Goal: Transaction & Acquisition: Purchase product/service

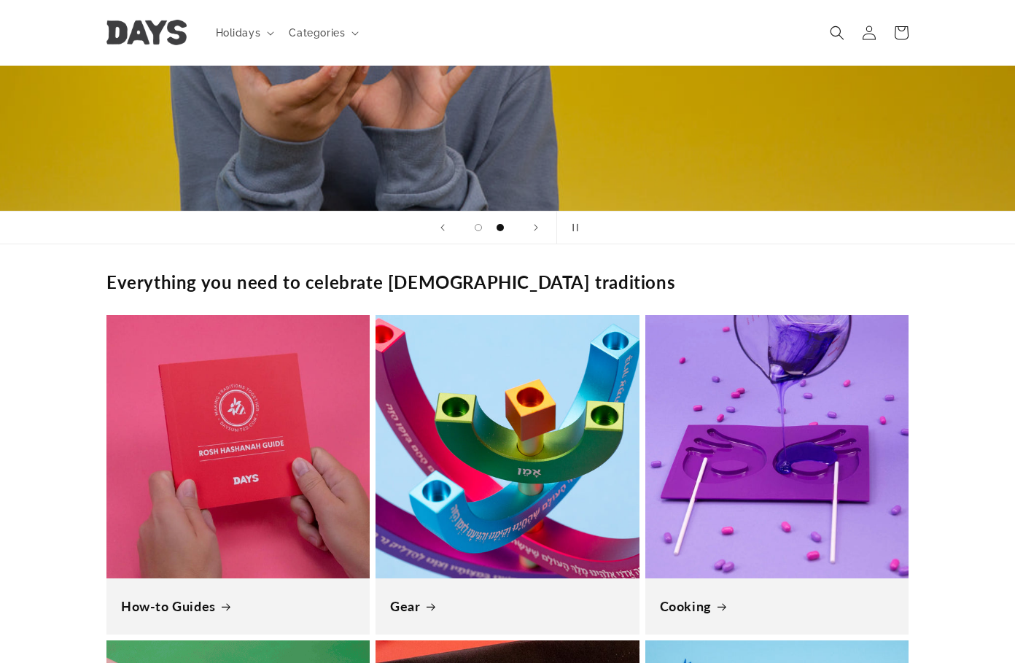
scroll to position [875, 0]
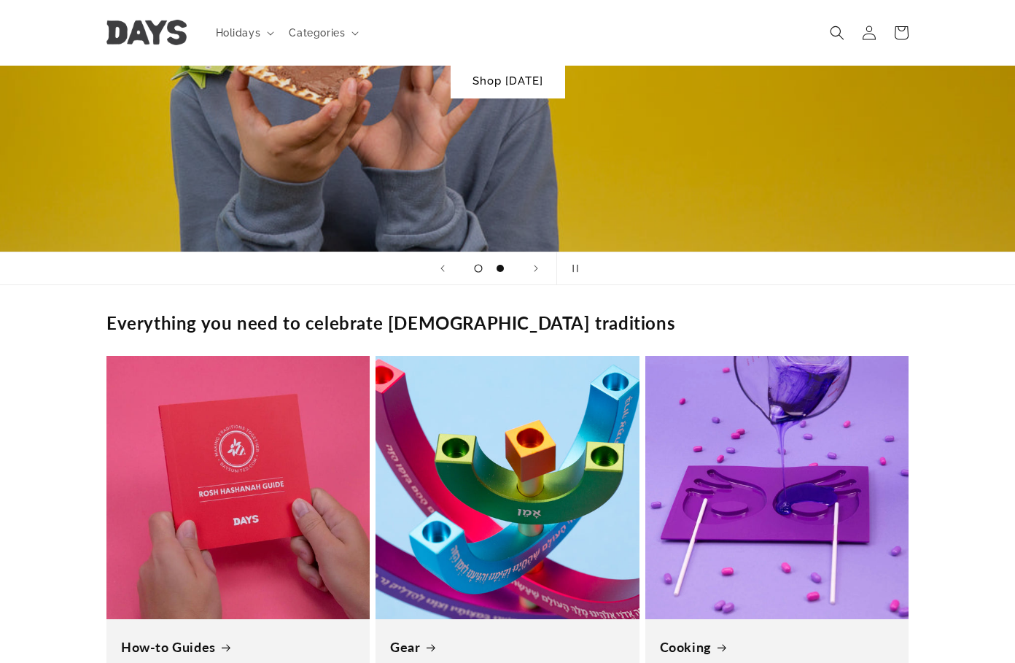
click at [479, 266] on span "Load slide 1 of 2" at bounding box center [479, 268] width 8 height 8
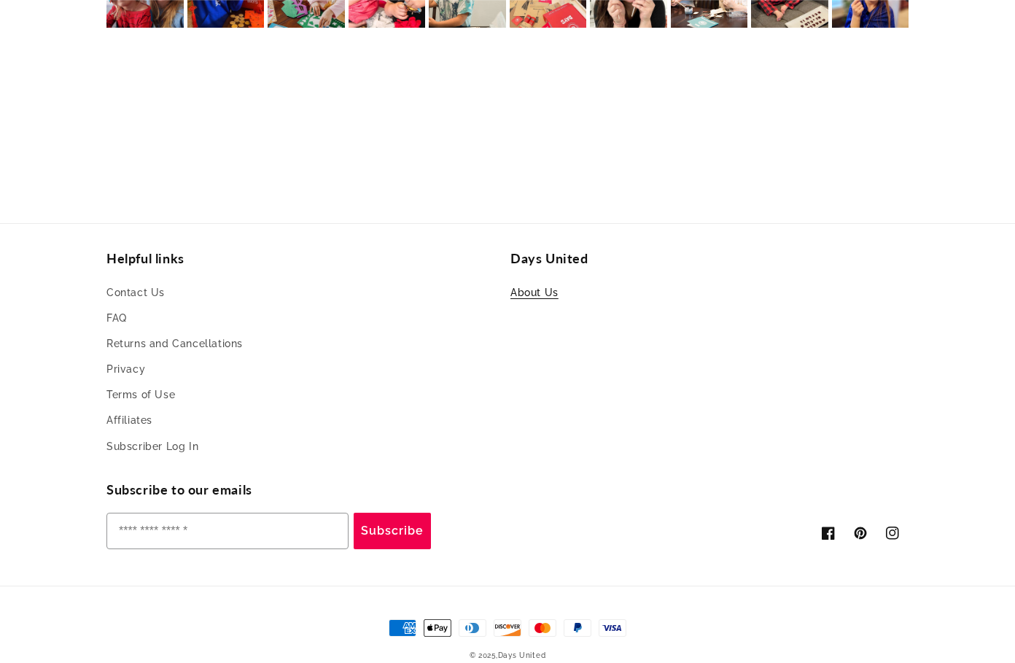
scroll to position [3446, 0]
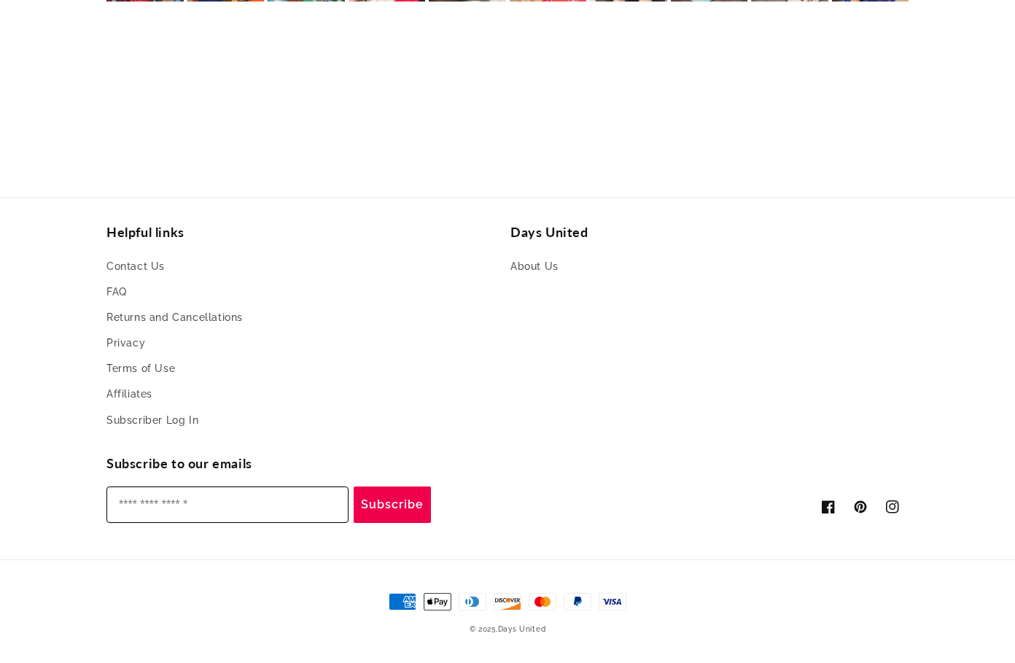
click at [226, 497] on input "Enter your email" at bounding box center [228, 505] width 242 height 36
type input "**********"
click at [406, 498] on button "Subscribe" at bounding box center [392, 505] width 77 height 36
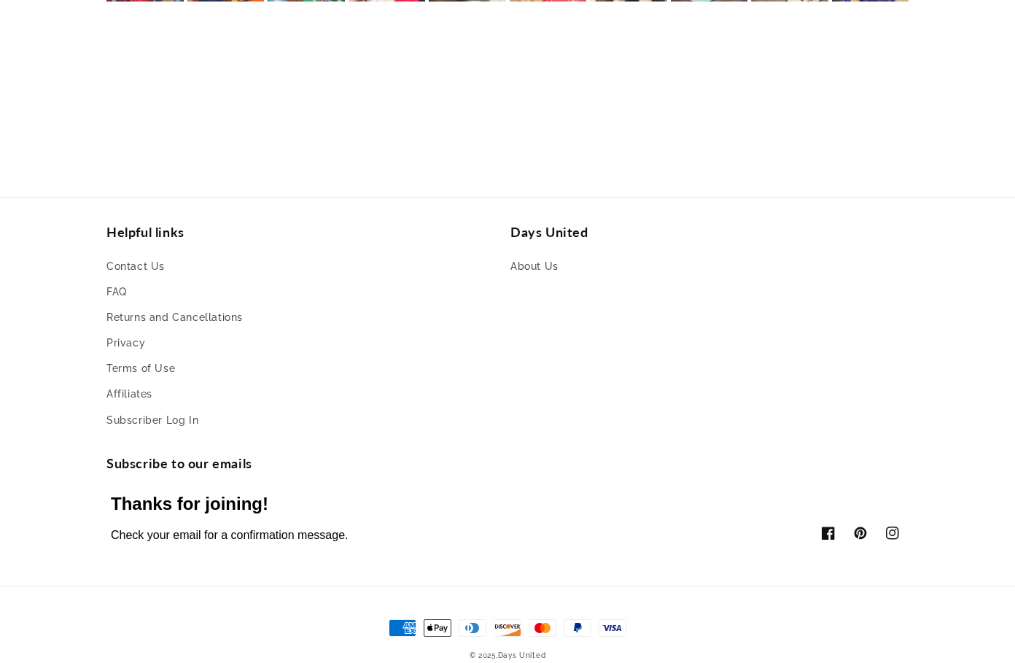
scroll to position [0, 0]
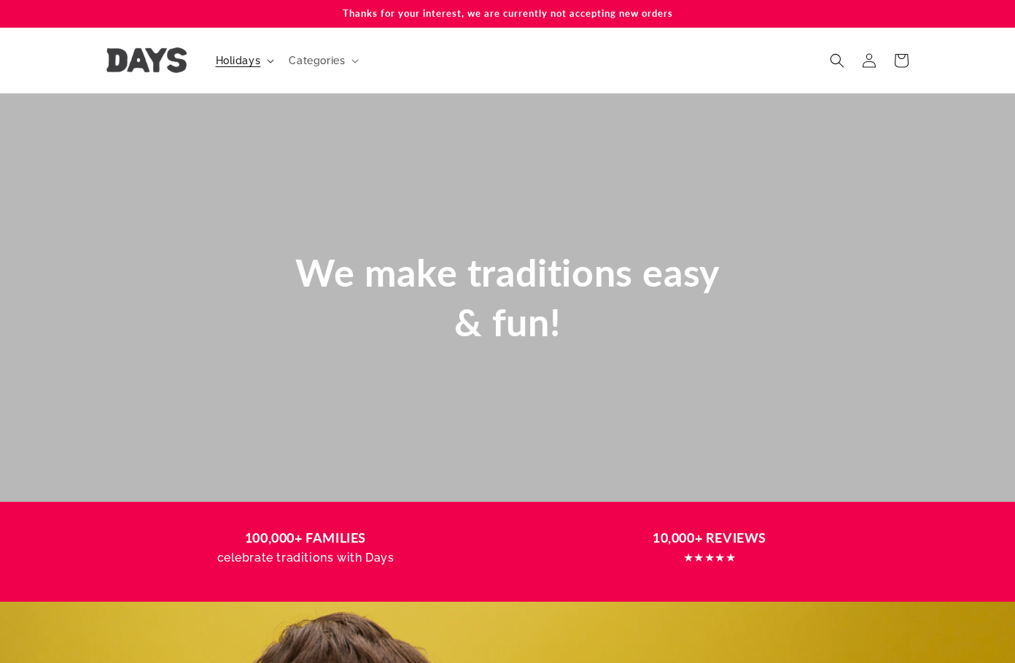
click at [237, 61] on span "Holidays" at bounding box center [238, 60] width 45 height 13
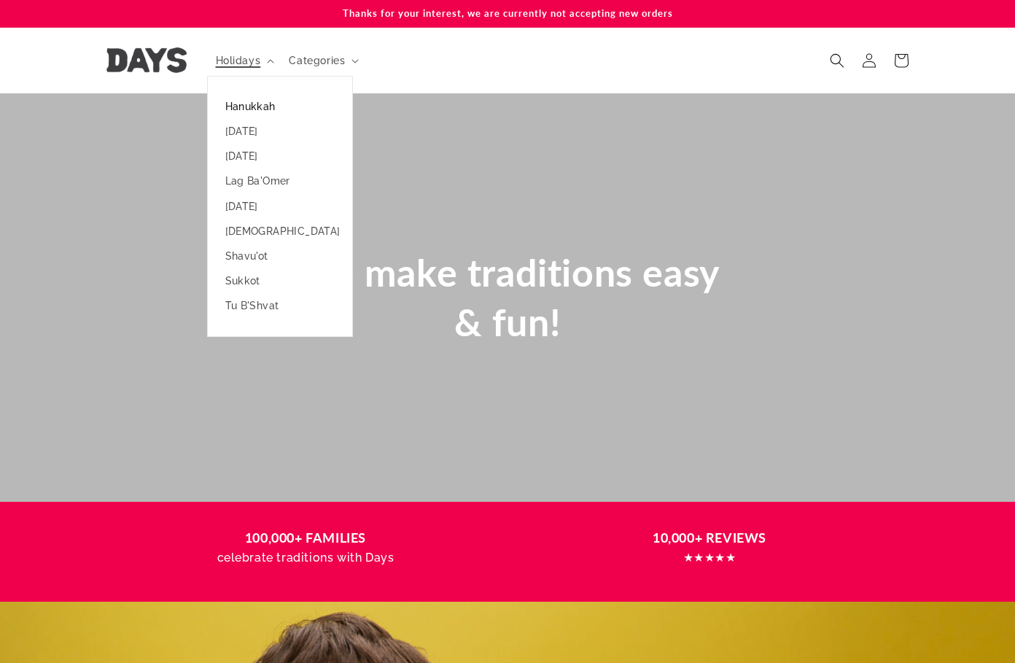
click at [252, 110] on link "Hanukkah" at bounding box center [280, 106] width 144 height 25
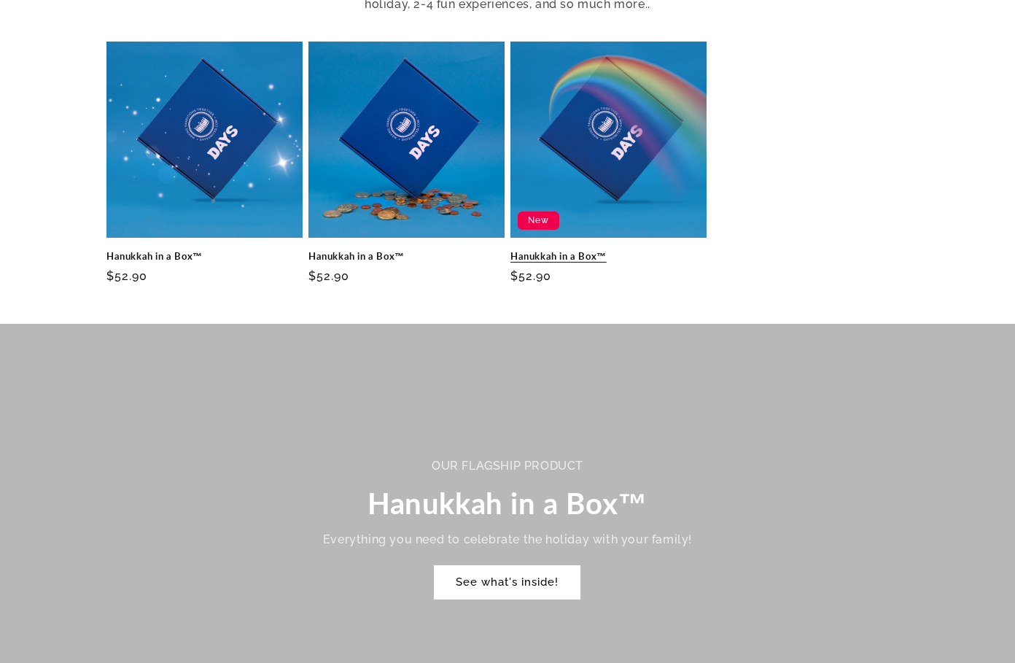
scroll to position [657, 0]
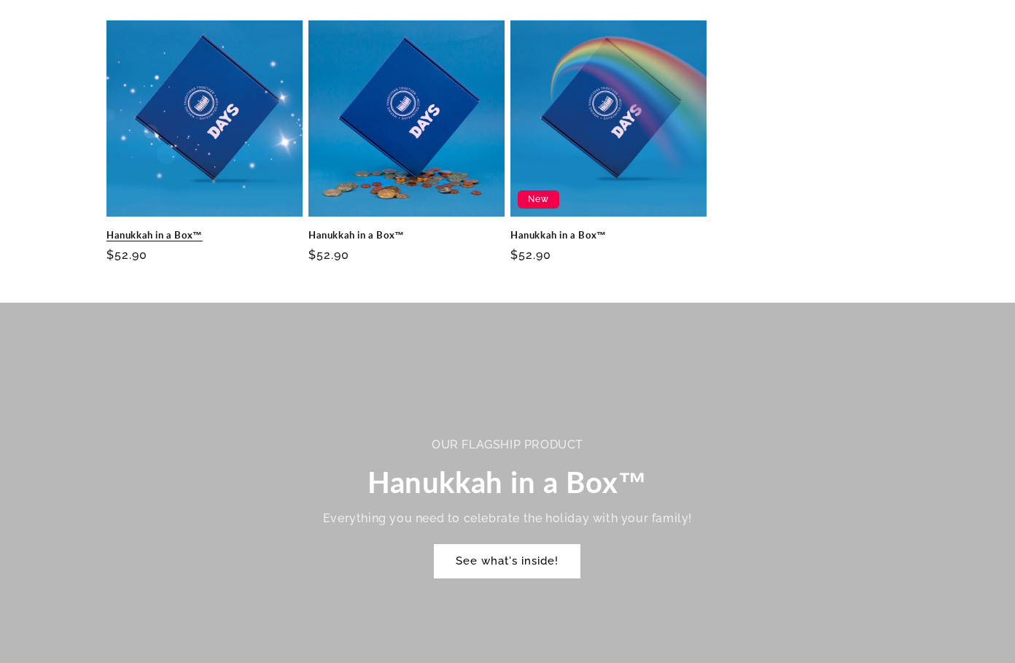
click at [233, 229] on link "Hanukkah in a Box™" at bounding box center [205, 235] width 196 height 12
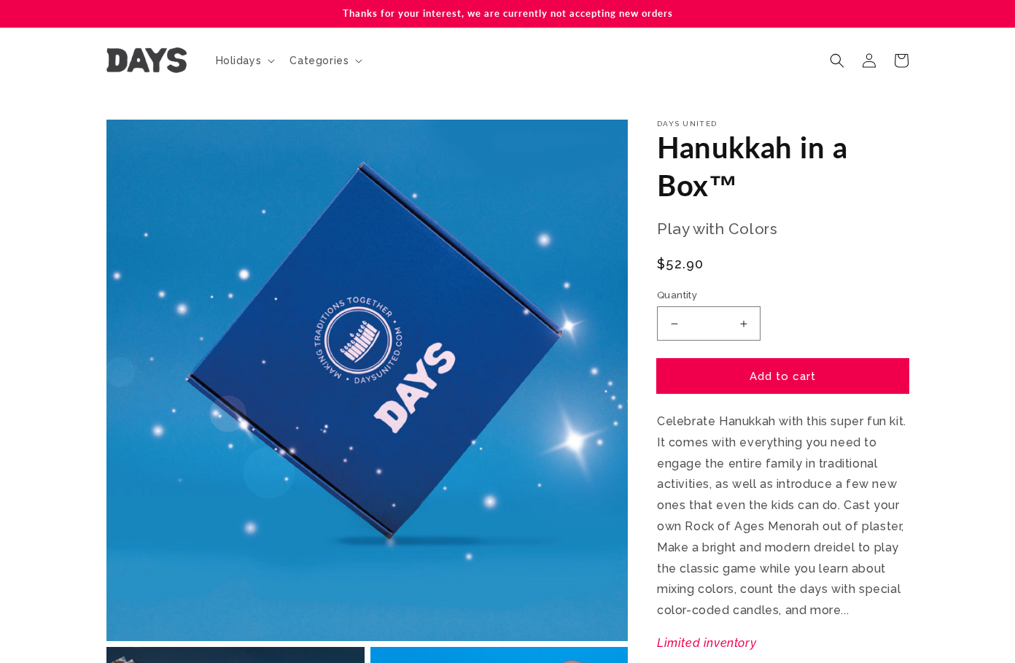
click at [802, 380] on button "Add to cart" at bounding box center [783, 376] width 252 height 34
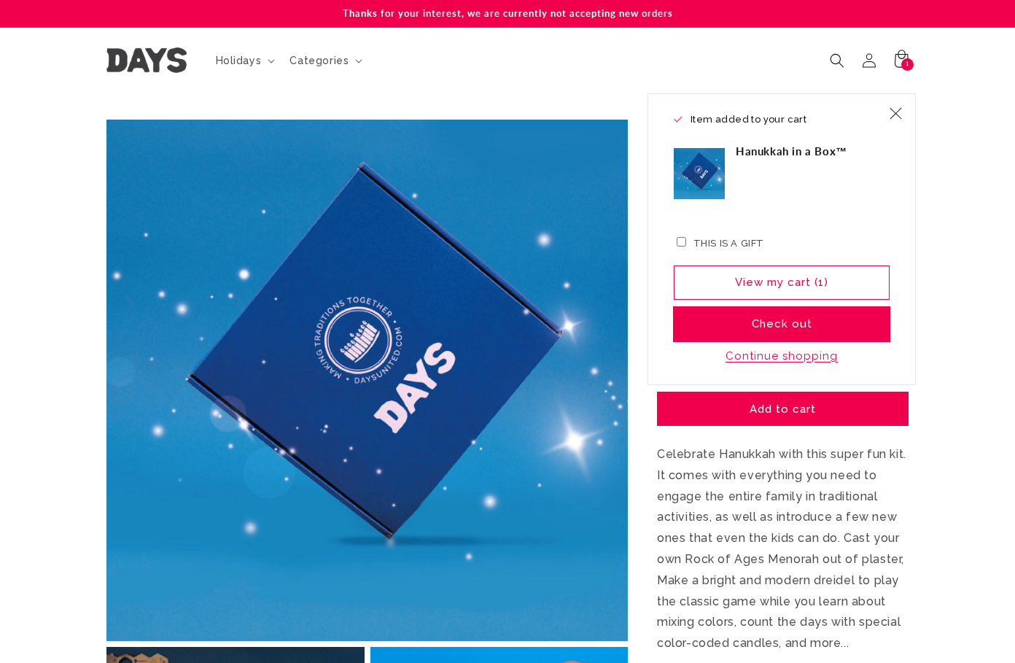
click at [748, 316] on button "Check out" at bounding box center [782, 324] width 216 height 34
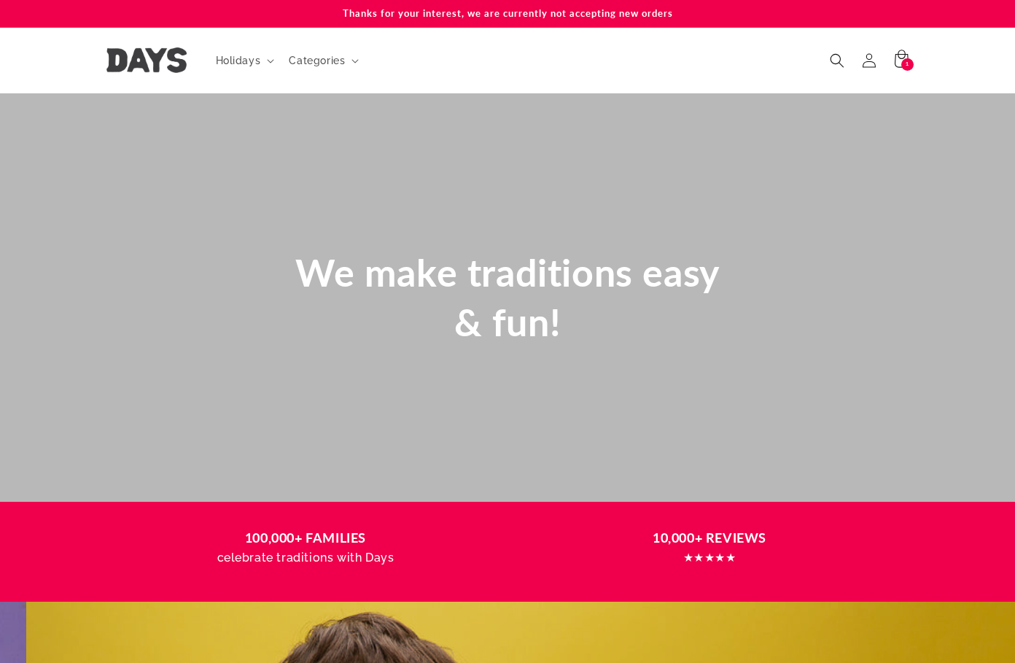
scroll to position [0, 1015]
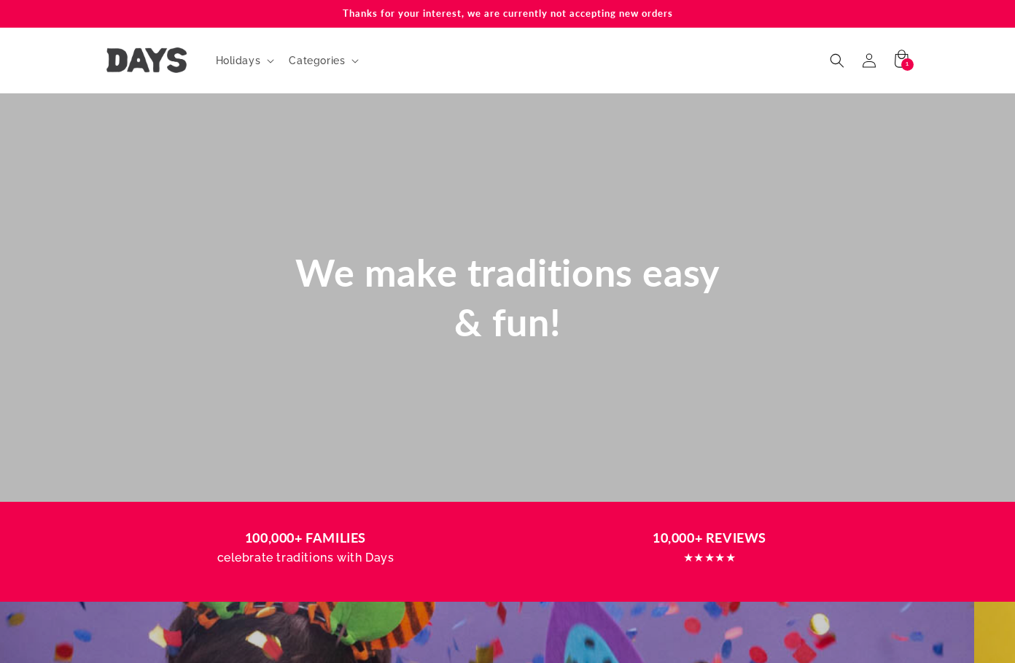
scroll to position [0, 0]
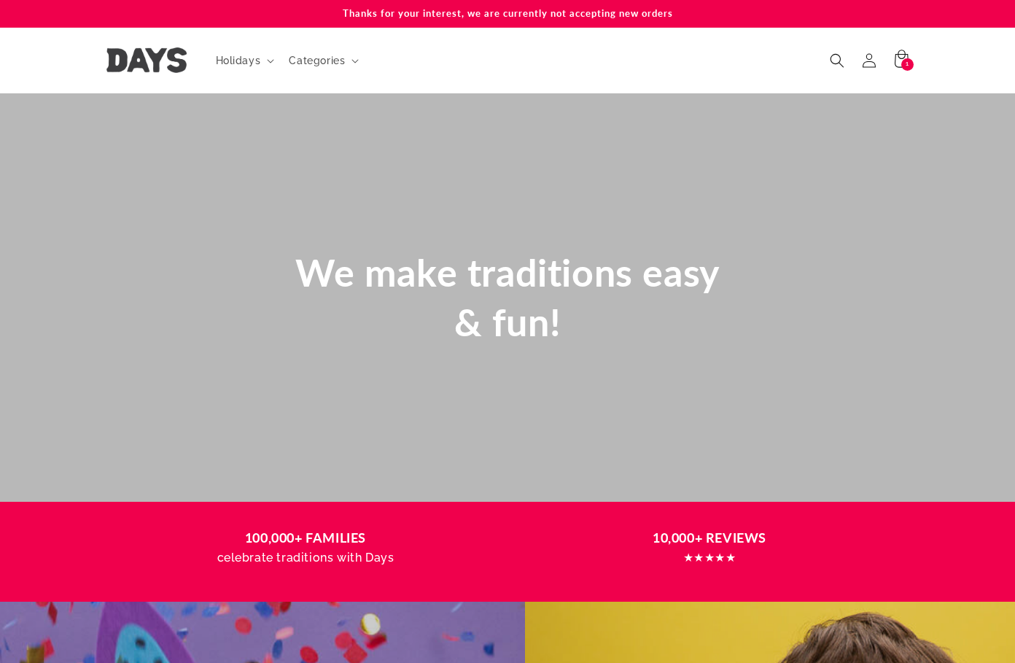
scroll to position [0, 26]
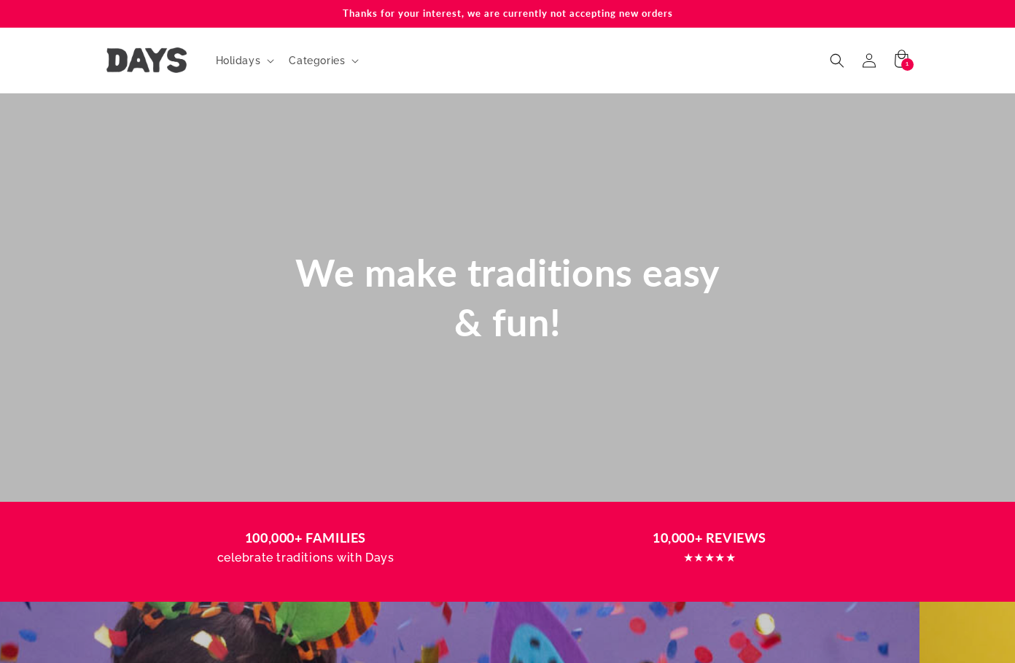
scroll to position [0, 618]
